Goal: Use online tool/utility: Utilize a website feature to perform a specific function

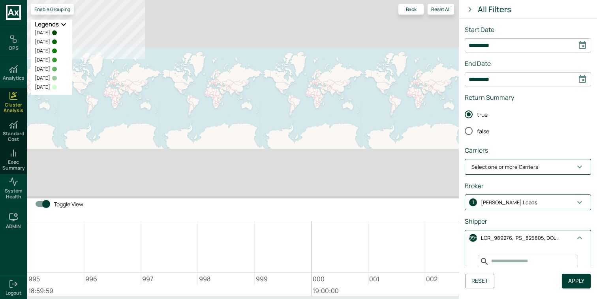
scroll to position [122, 0]
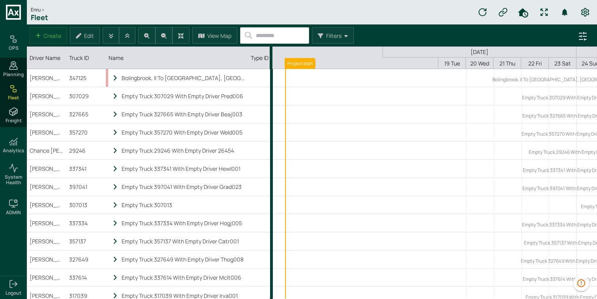
scroll to position [0, 175]
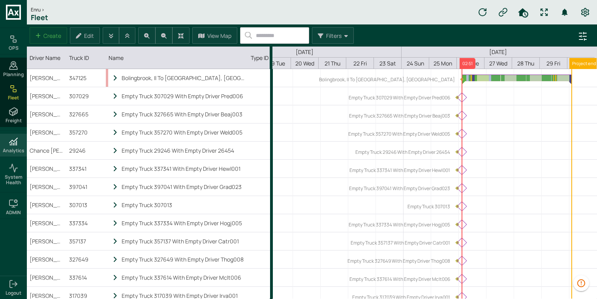
click at [17, 142] on icon at bounding box center [17, 143] width 0 height 4
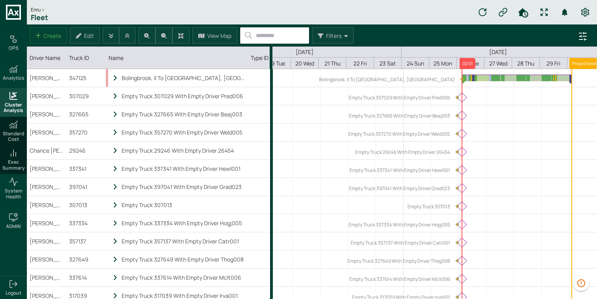
click at [19, 103] on span "Cluster Analysis" at bounding box center [14, 107] width 24 height 11
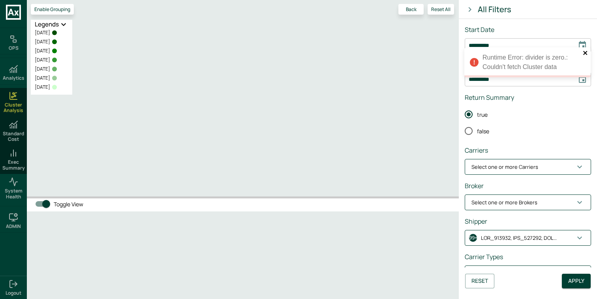
click at [586, 54] on icon "close" at bounding box center [585, 53] width 4 height 4
click at [579, 44] on icon "Choose date, selected date is Aug 11, 2025" at bounding box center [582, 45] width 9 height 9
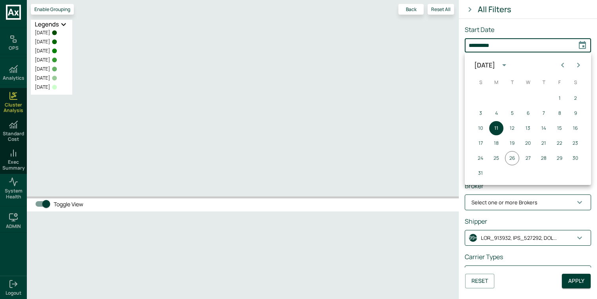
click at [511, 64] on button "calendar view is open, switch to year view" at bounding box center [504, 64] width 13 height 13
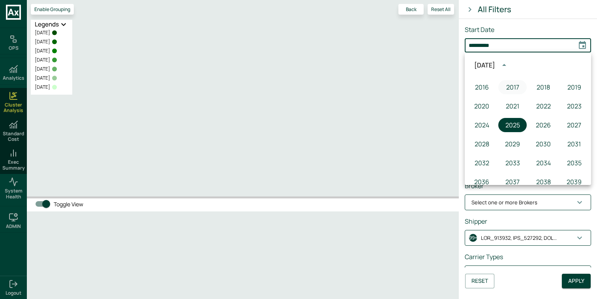
scroll to position [554, 0]
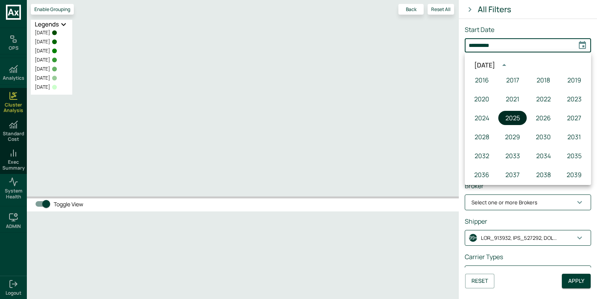
click at [515, 115] on button "2025" at bounding box center [512, 118] width 28 height 14
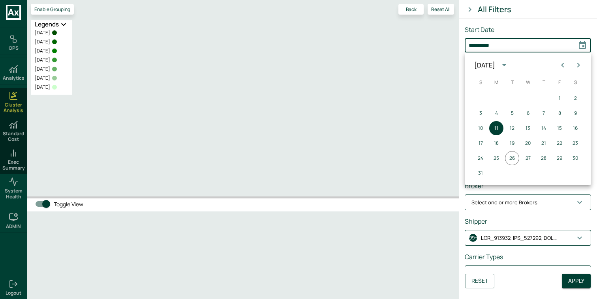
click at [567, 64] on icon "Previous month" at bounding box center [562, 64] width 9 height 9
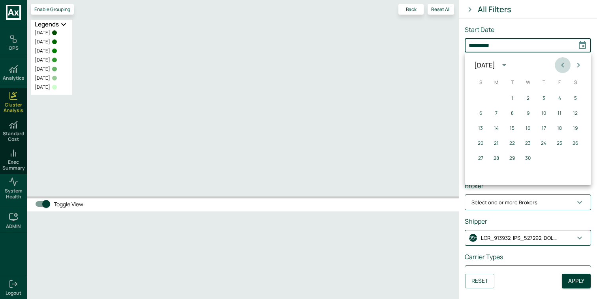
click at [567, 64] on icon "Previous month" at bounding box center [562, 64] width 9 height 9
click at [530, 99] on button "1" at bounding box center [528, 98] width 14 height 14
type input "**********"
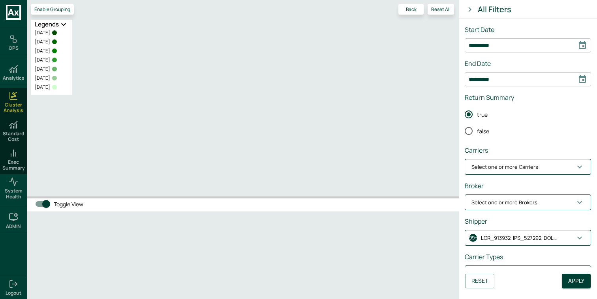
click at [549, 170] on span "Select one or more Carriers" at bounding box center [523, 167] width 103 height 8
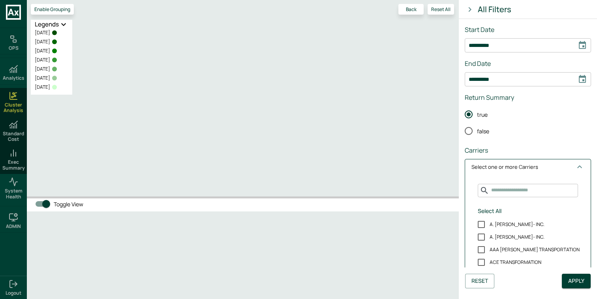
click at [549, 170] on span "Select one or more Carriers" at bounding box center [523, 167] width 103 height 8
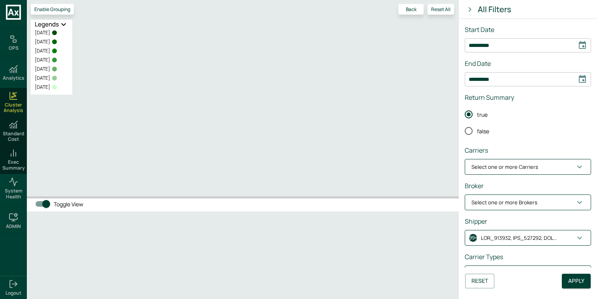
click at [538, 234] on button "99+" at bounding box center [528, 238] width 126 height 15
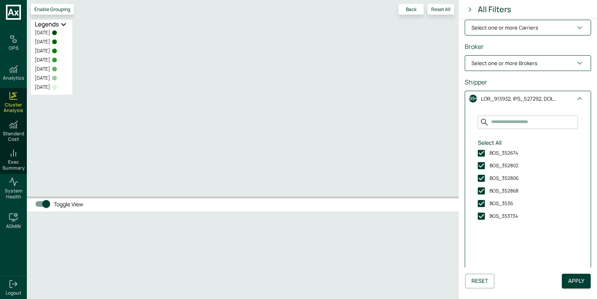
scroll to position [1276, 0]
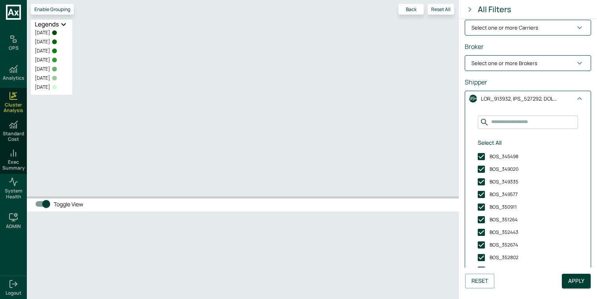
click at [553, 99] on p "button" at bounding box center [520, 99] width 79 height 8
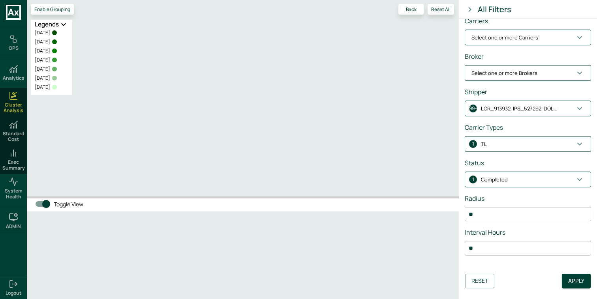
scroll to position [130, 0]
